Goal: Task Accomplishment & Management: Use online tool/utility

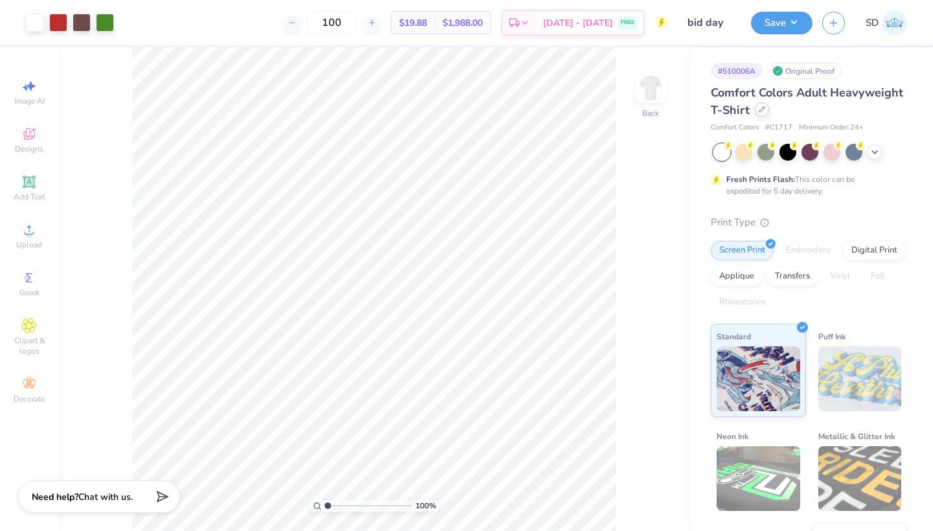
click at [766, 115] on div at bounding box center [762, 109] width 14 height 14
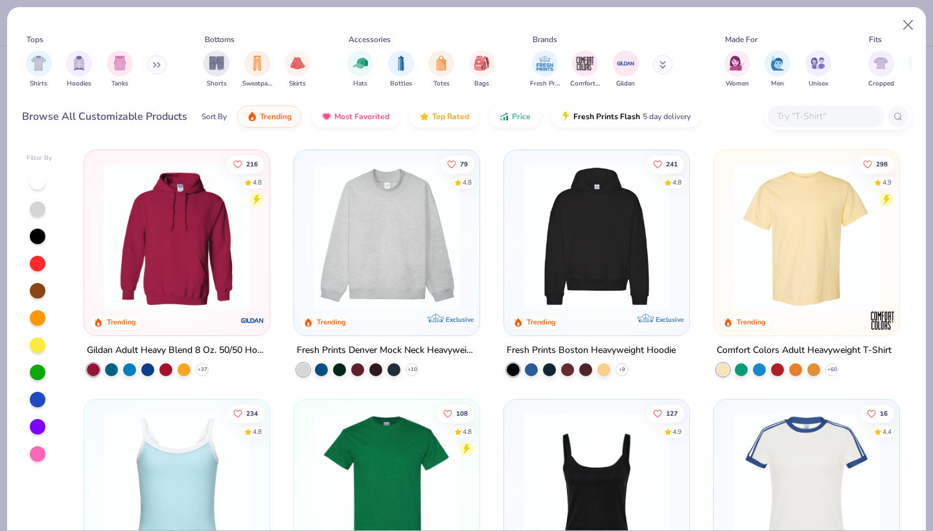
click at [809, 135] on div "Tops Shirts Hoodies Tanks Bottoms Shorts Sweatpants Skirts Accessories Hats Bot…" at bounding box center [466, 73] width 919 height 133
click at [796, 119] on input "text" at bounding box center [826, 116] width 100 height 15
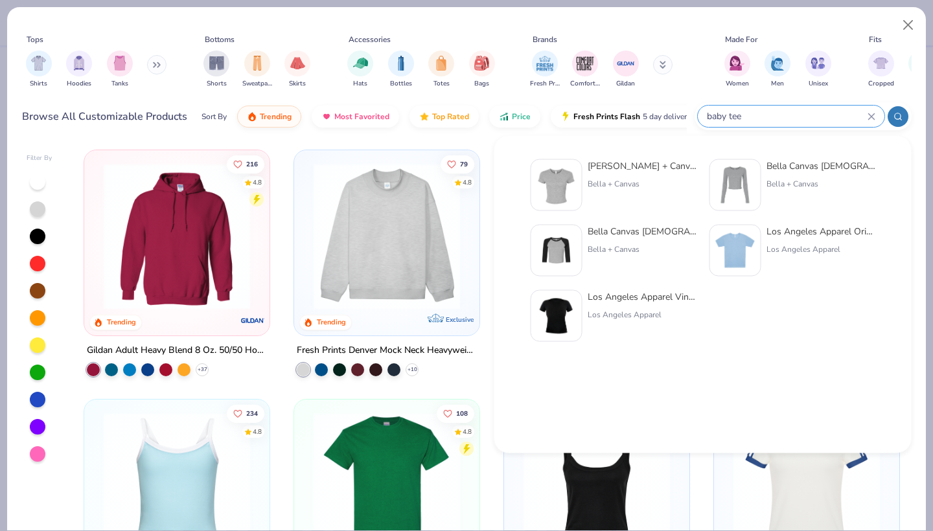
type input "baby tee"
click at [663, 172] on div "[PERSON_NAME] + Canvas [DEMOGRAPHIC_DATA]' Micro Ribbed Baby Tee" at bounding box center [642, 166] width 109 height 14
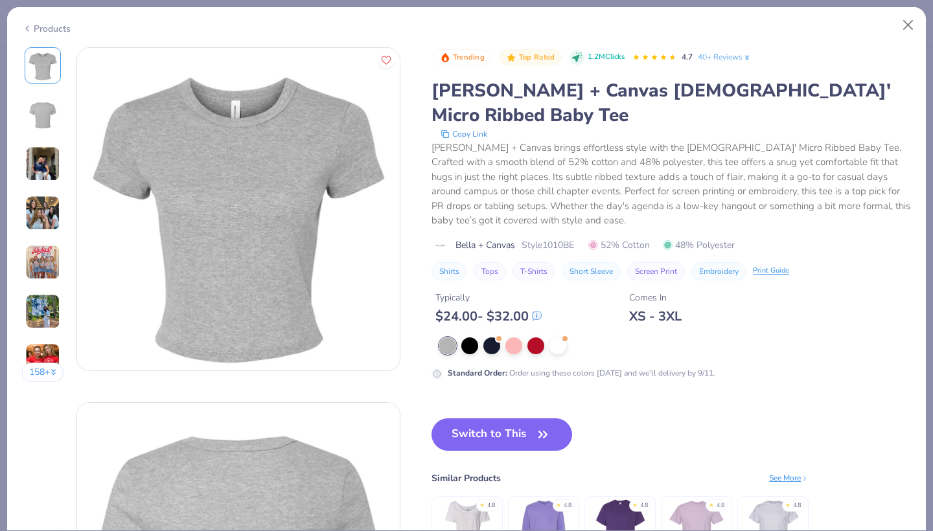
click at [569, 338] on div at bounding box center [675, 346] width 472 height 17
click at [562, 336] on div at bounding box center [557, 344] width 17 height 17
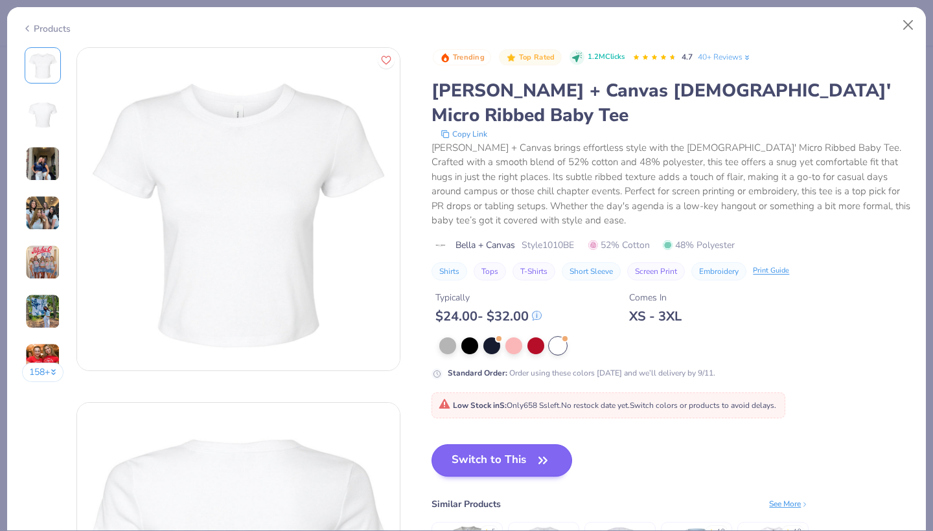
click at [510, 445] on button "Switch to This" at bounding box center [502, 461] width 141 height 32
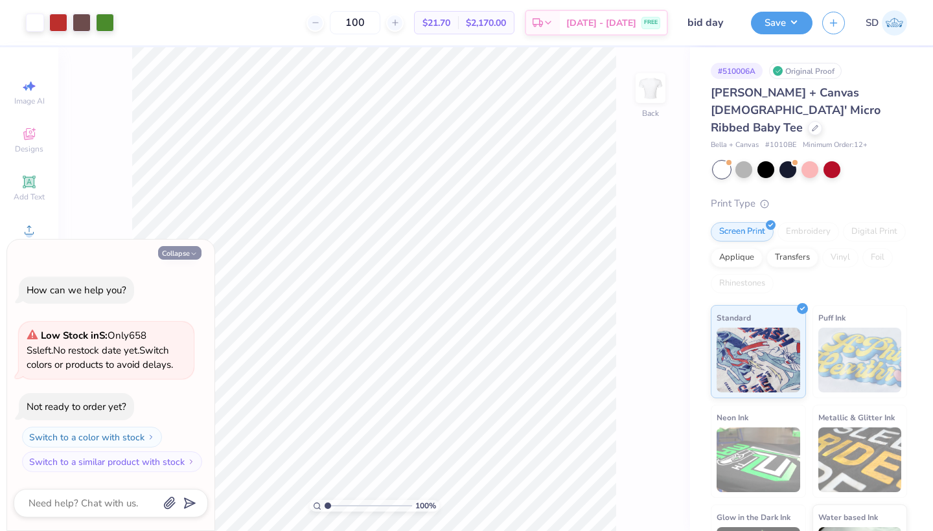
click at [189, 260] on button "Collapse" at bounding box center [179, 253] width 43 height 14
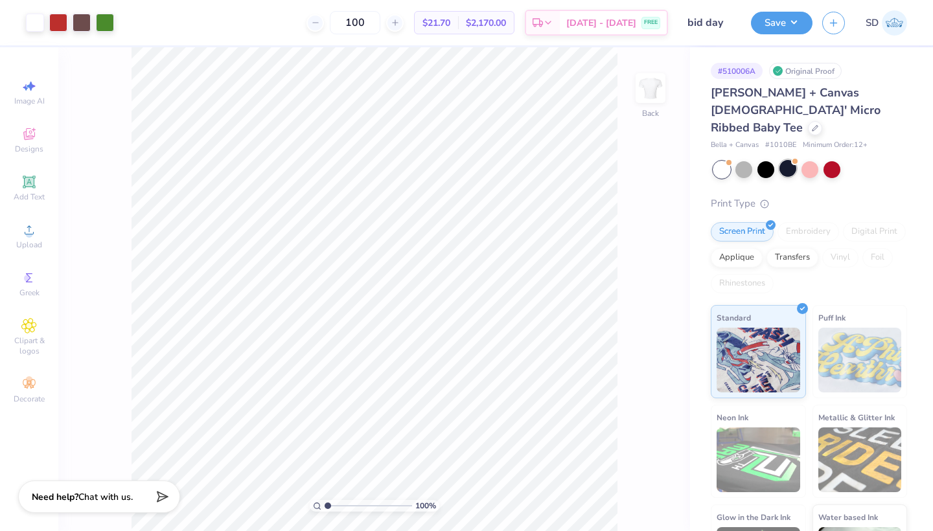
click at [787, 160] on div at bounding box center [787, 168] width 17 height 17
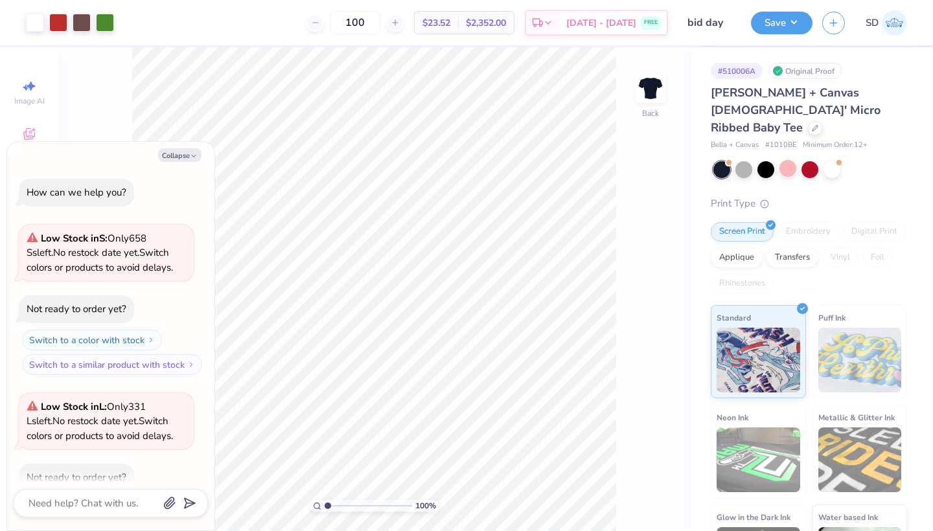
scroll to position [68, 0]
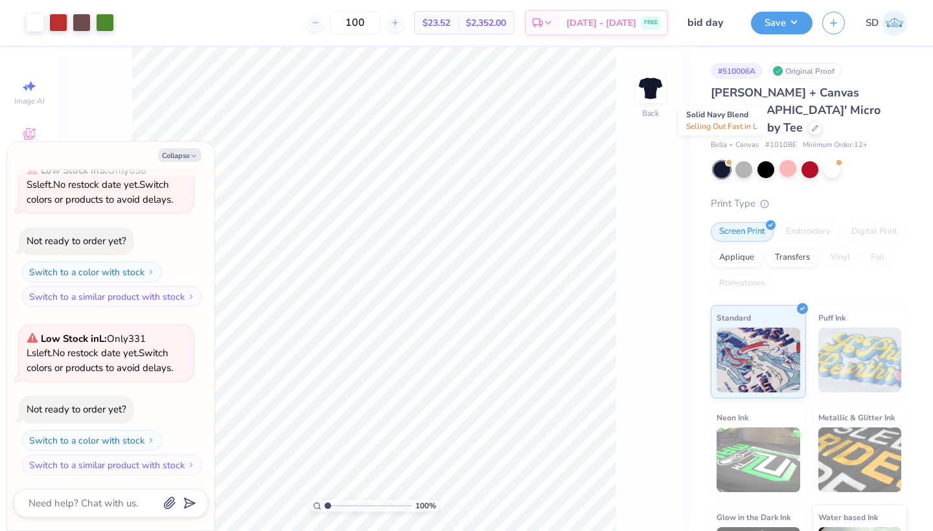
click at [718, 161] on div at bounding box center [721, 169] width 17 height 17
click at [808, 120] on div at bounding box center [815, 127] width 14 height 14
type textarea "x"
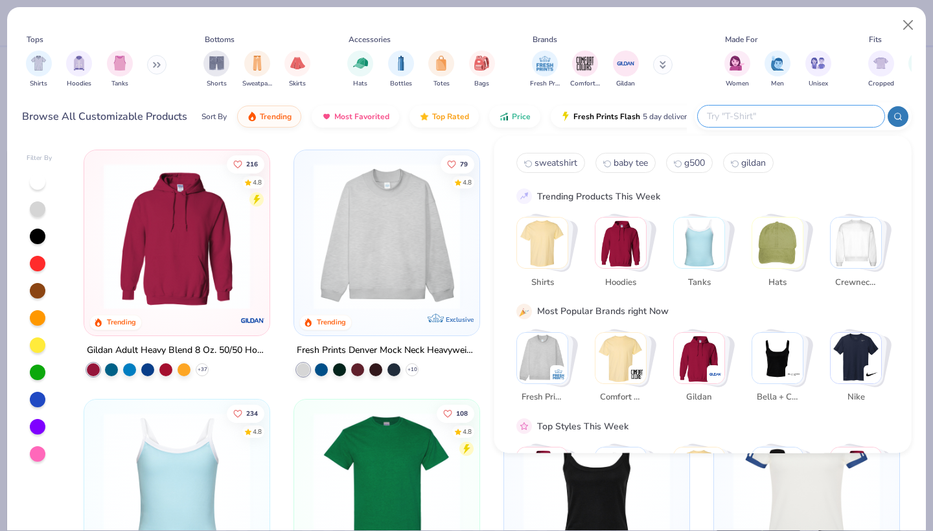
click at [794, 113] on input "text" at bounding box center [791, 116] width 170 height 15
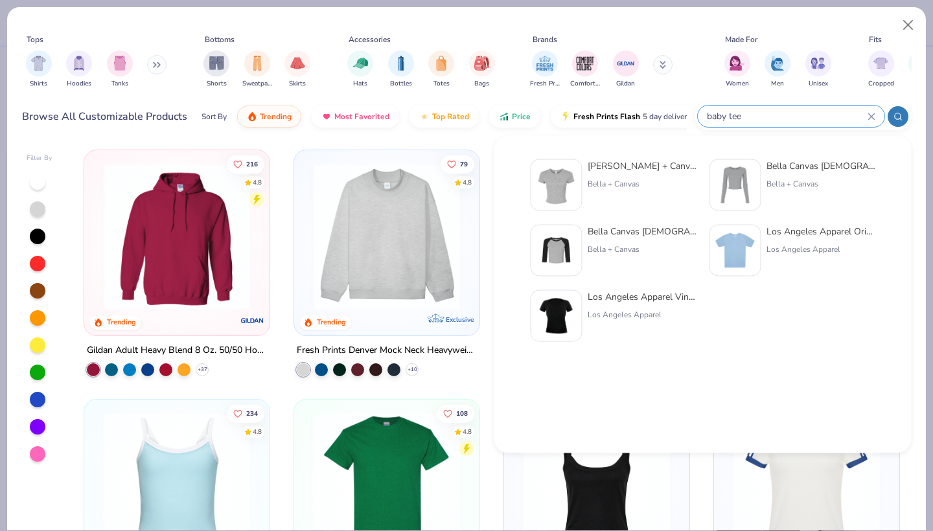
type input "baby tee"
click at [586, 189] on div "Bella + Canvas [DEMOGRAPHIC_DATA]' Micro Ribbed Baby Tee Bella + Canvas" at bounding box center [614, 185] width 166 height 52
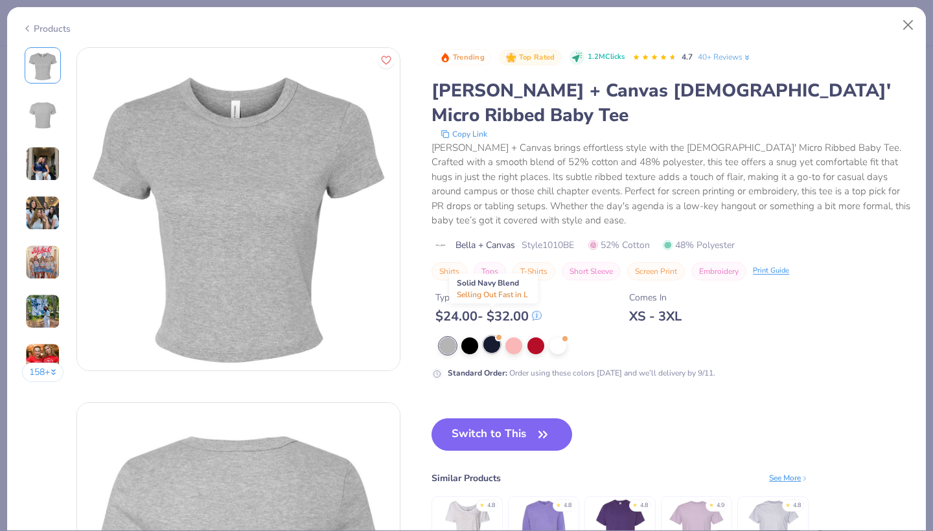
click at [489, 336] on div at bounding box center [491, 344] width 17 height 17
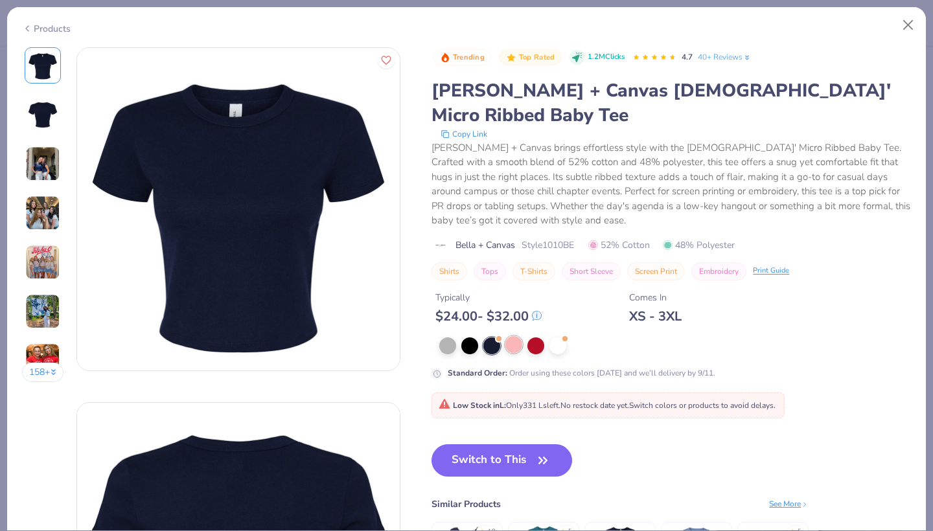
click at [521, 336] on div at bounding box center [513, 344] width 17 height 17
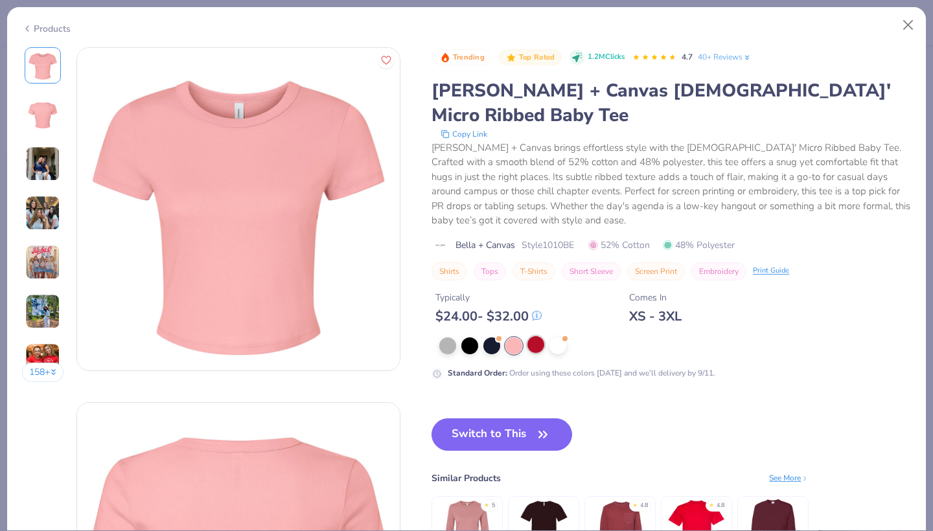
click at [533, 336] on div at bounding box center [535, 344] width 17 height 17
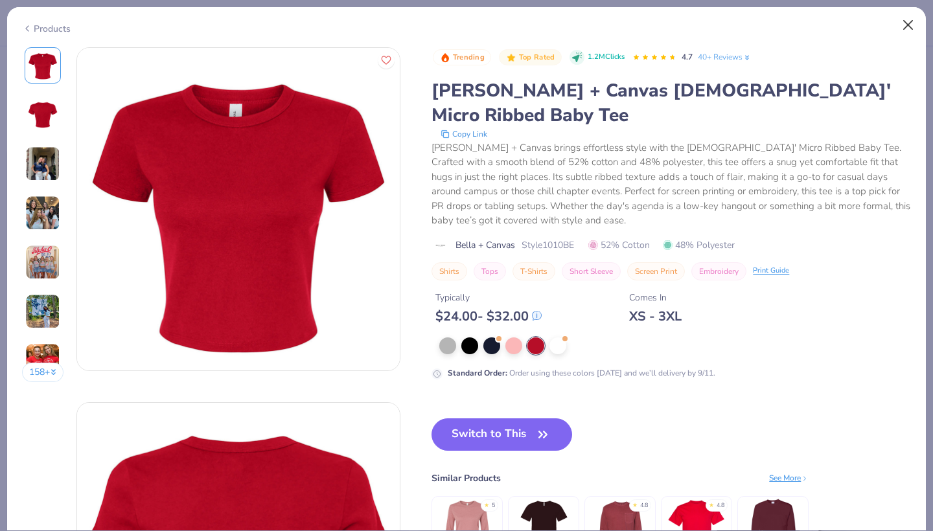
click at [910, 17] on button "Close" at bounding box center [908, 25] width 25 height 25
type textarea "x"
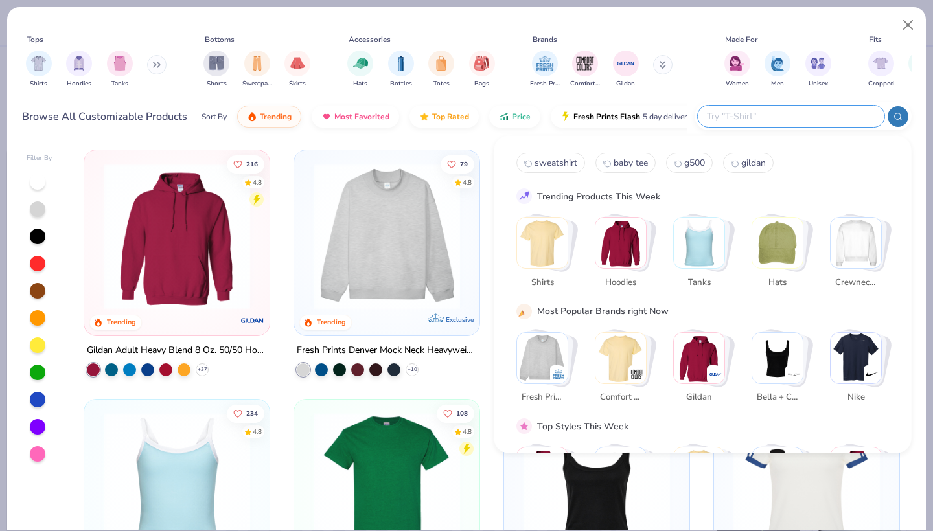
click at [784, 119] on input "text" at bounding box center [791, 116] width 170 height 15
type input "baby tee"
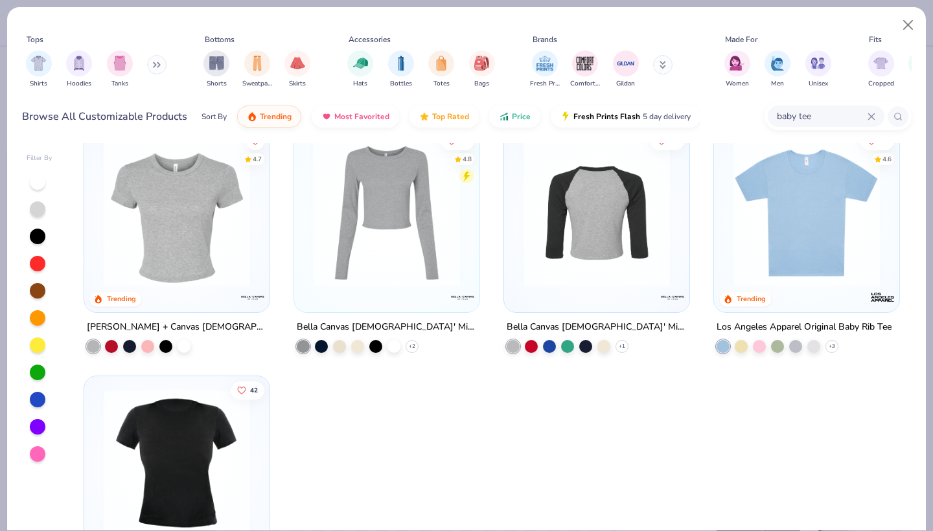
scroll to position [21, 0]
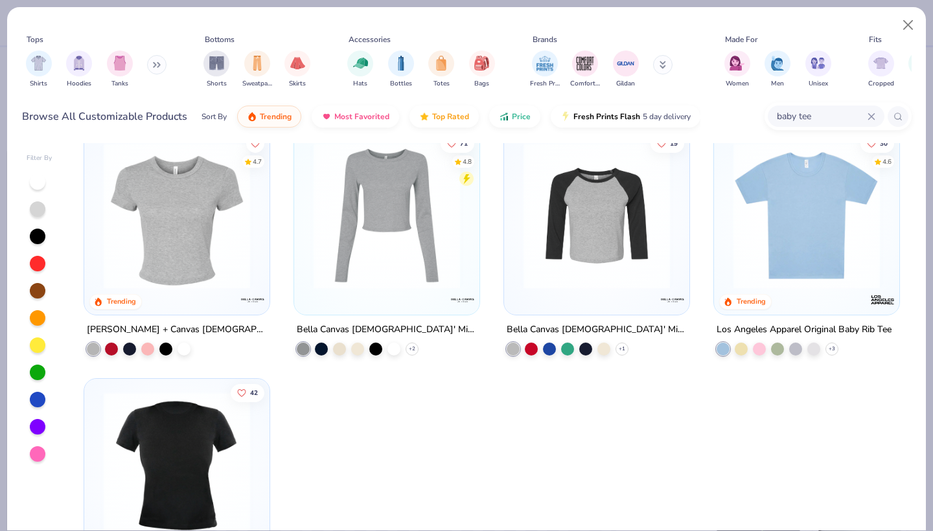
click at [772, 225] on img at bounding box center [806, 216] width 159 height 146
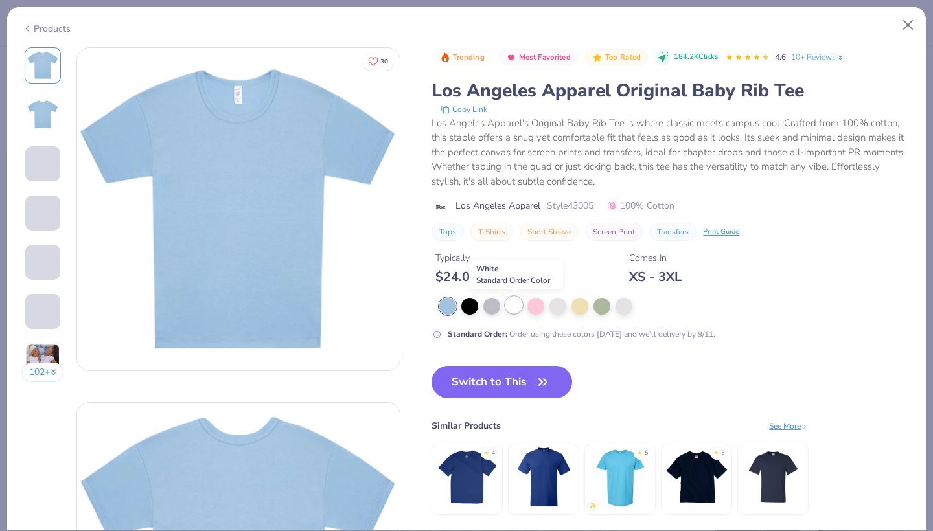
click at [515, 311] on div at bounding box center [513, 305] width 17 height 17
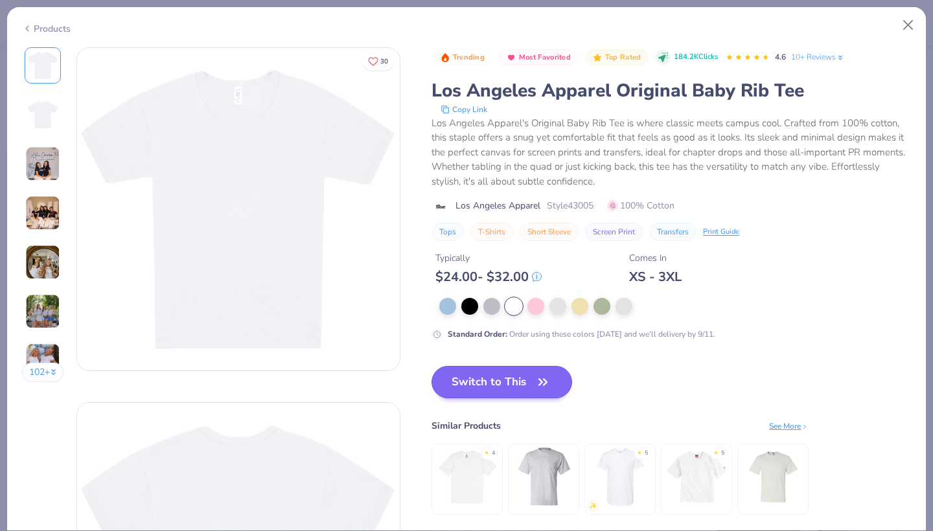
click at [516, 388] on button "Switch to This" at bounding box center [502, 382] width 141 height 32
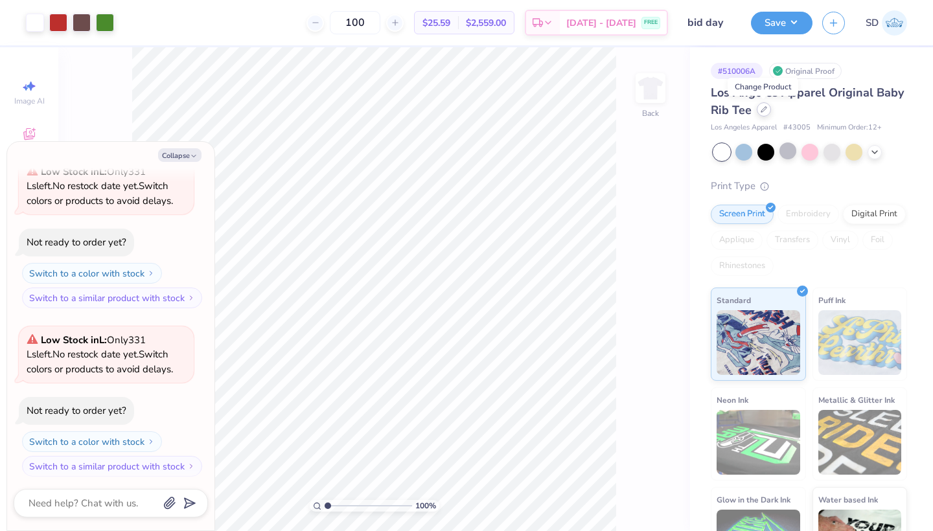
click at [759, 112] on div at bounding box center [764, 109] width 14 height 14
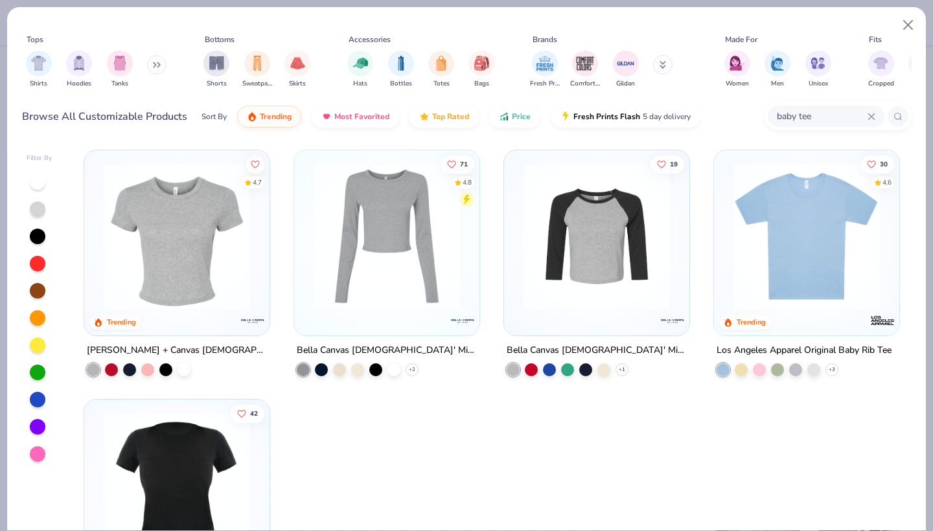
click at [761, 213] on img at bounding box center [806, 236] width 159 height 146
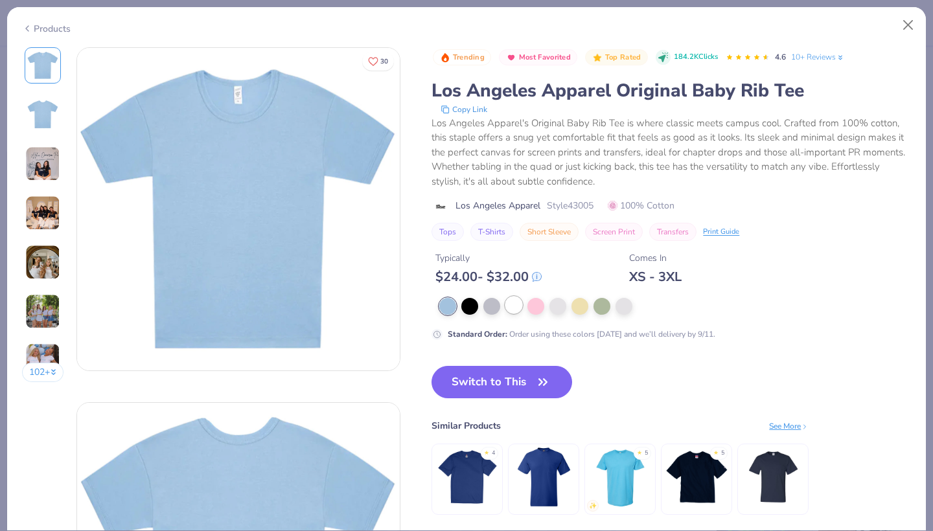
click at [513, 301] on div at bounding box center [513, 305] width 17 height 17
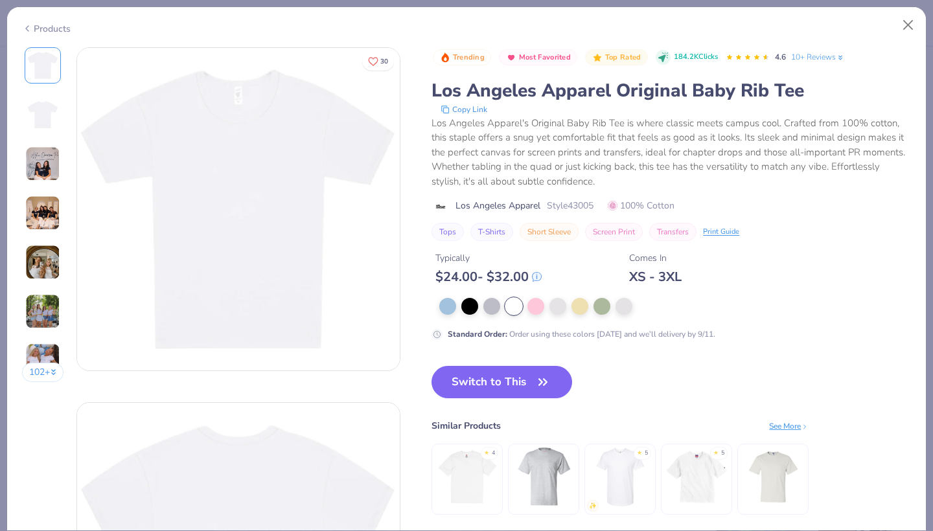
click at [53, 167] on img at bounding box center [42, 163] width 35 height 35
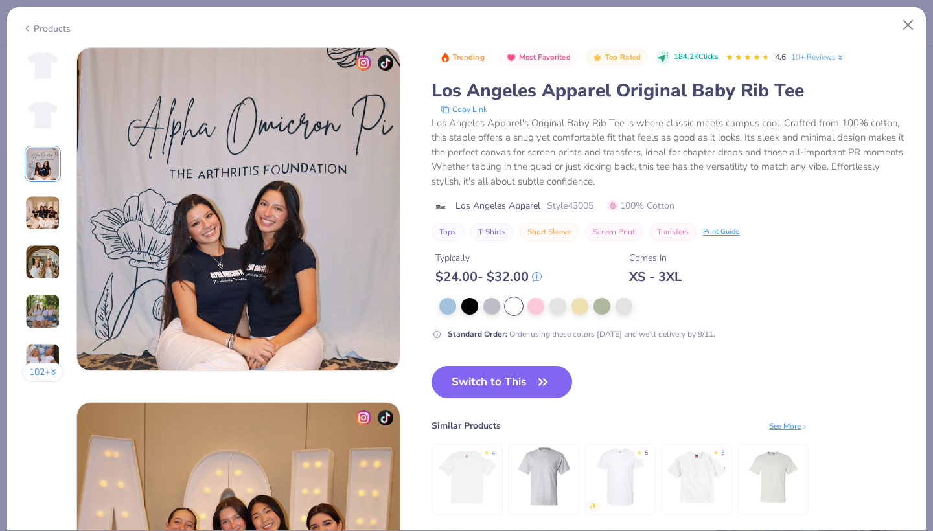
click at [52, 209] on img at bounding box center [42, 213] width 35 height 35
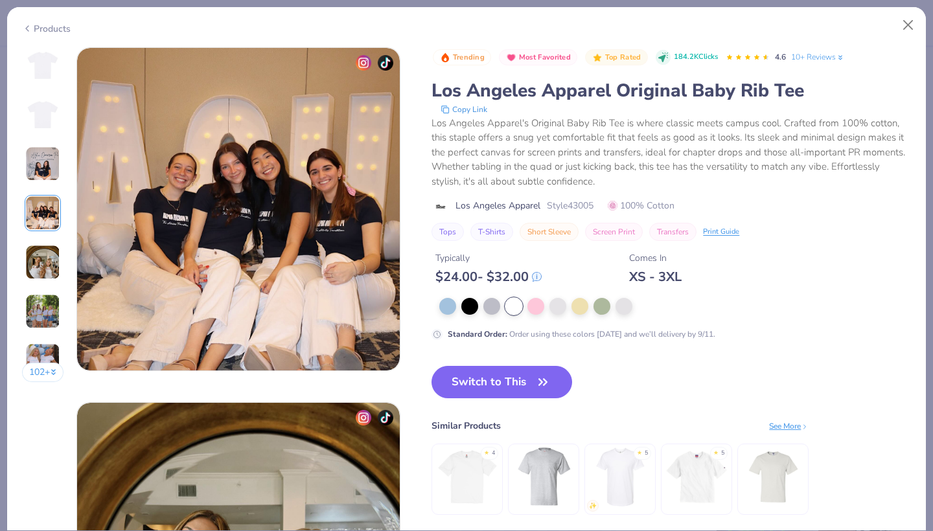
click at [55, 248] on img at bounding box center [42, 262] width 35 height 35
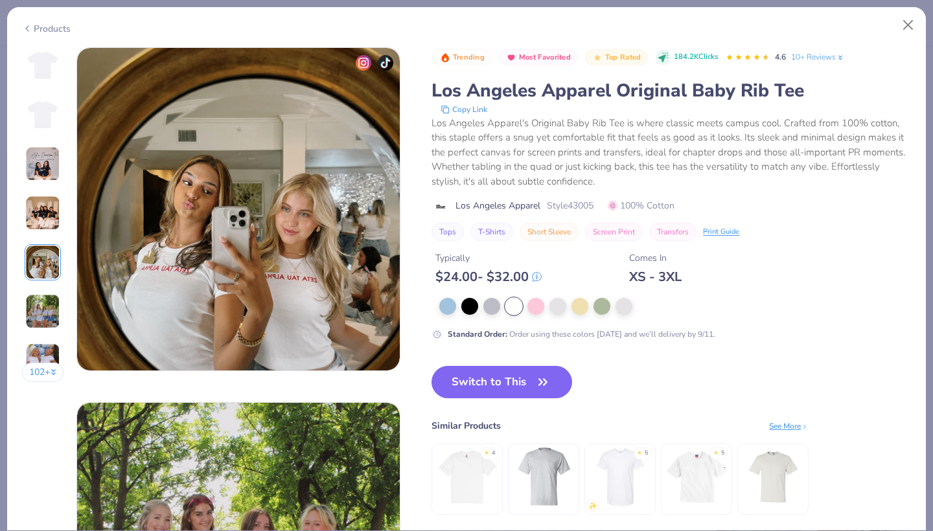
click at [57, 284] on div "102 +" at bounding box center [43, 219] width 42 height 345
click at [57, 304] on img at bounding box center [42, 311] width 35 height 35
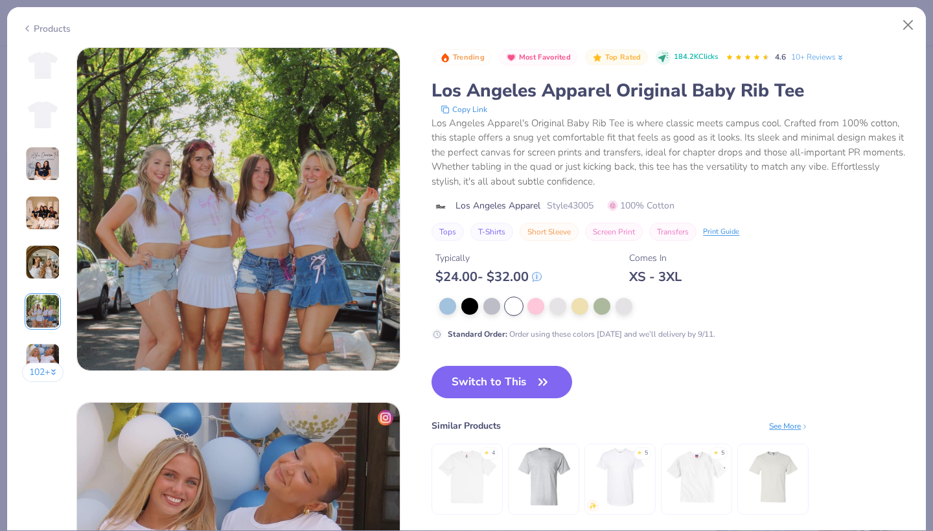
click at [52, 327] on img at bounding box center [42, 311] width 35 height 35
click at [52, 364] on button "102 +" at bounding box center [43, 372] width 42 height 19
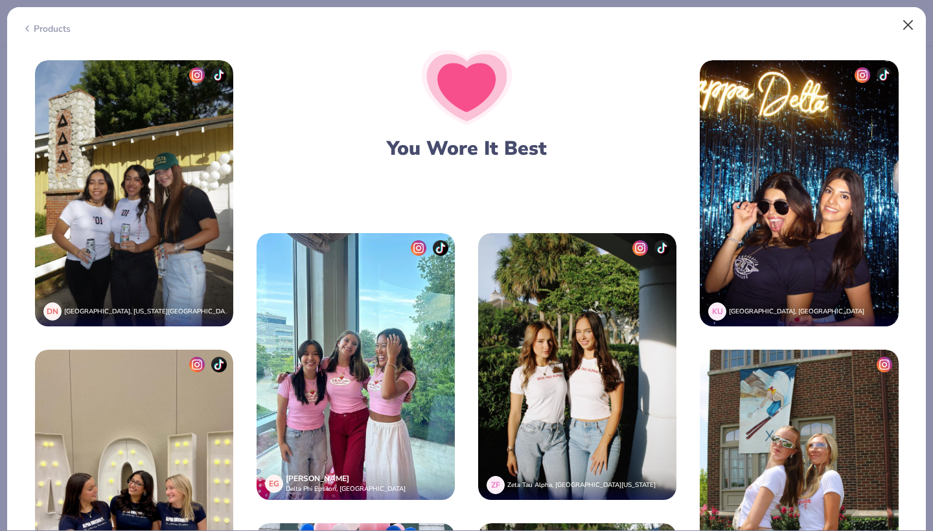
click at [906, 23] on button "Close" at bounding box center [908, 25] width 25 height 25
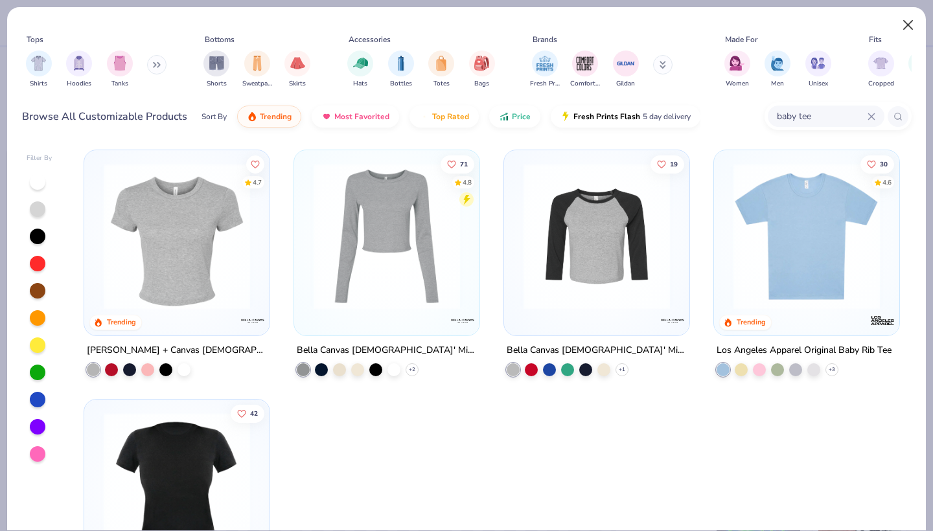
click at [901, 19] on button "Close" at bounding box center [908, 25] width 25 height 25
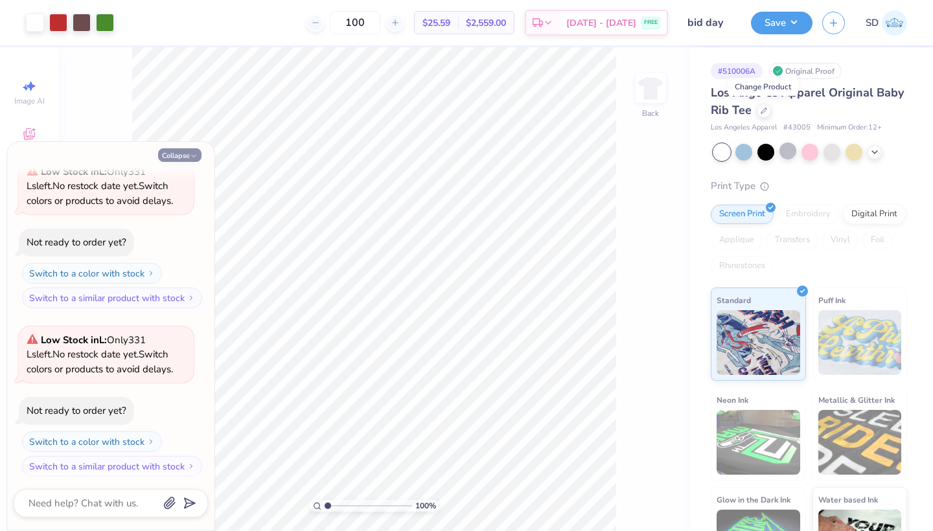
click at [185, 159] on button "Collapse" at bounding box center [179, 155] width 43 height 14
type textarea "x"
